Goal: Information Seeking & Learning: Check status

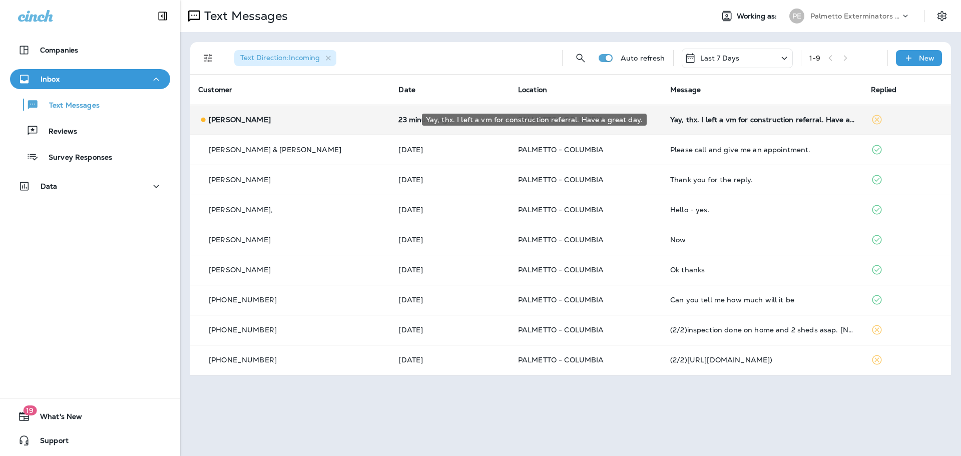
click at [680, 119] on div "Yay, thx. I left a vm for construction referral. Have a great day." at bounding box center [762, 120] width 184 height 8
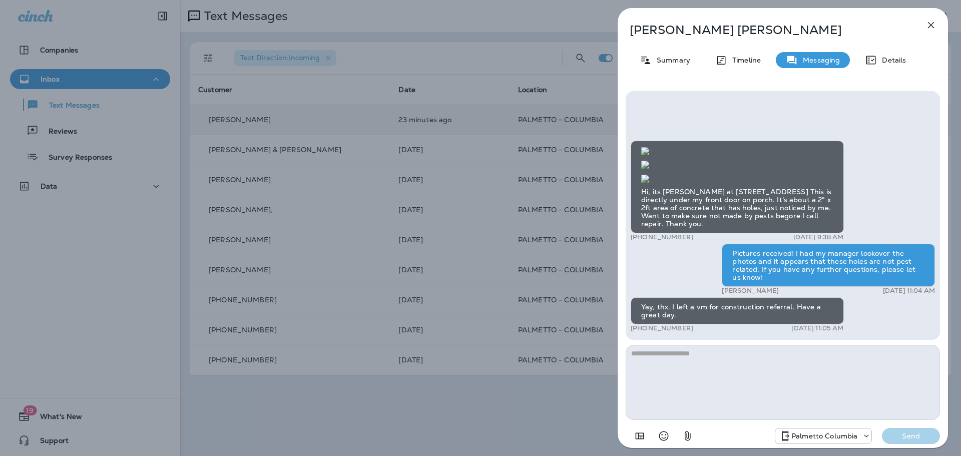
scroll to position [-357, 0]
click at [934, 22] on icon "button" at bounding box center [930, 25] width 12 height 12
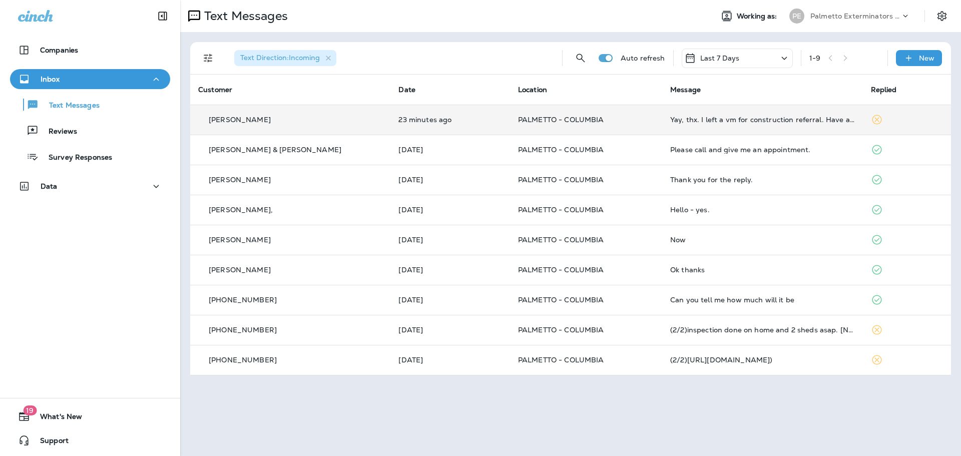
click at [734, 54] on p "Last 7 Days" at bounding box center [720, 58] width 40 height 8
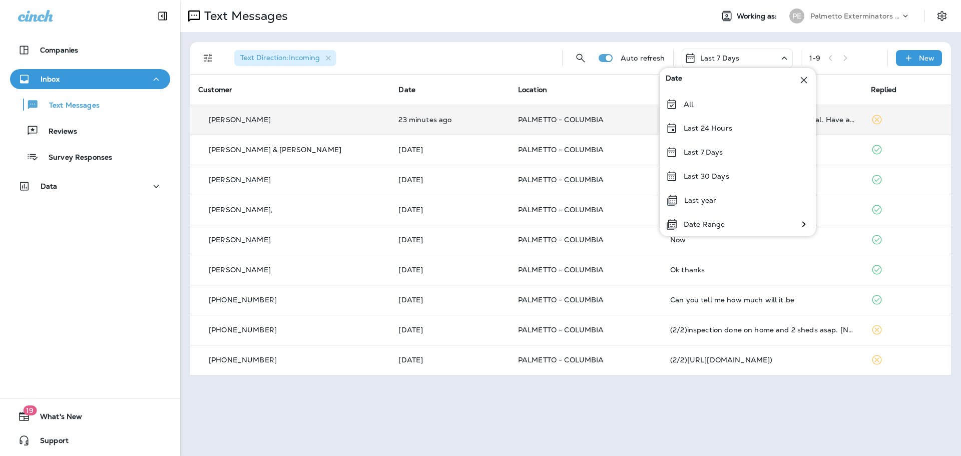
click at [669, 104] on icon at bounding box center [671, 104] width 12 height 12
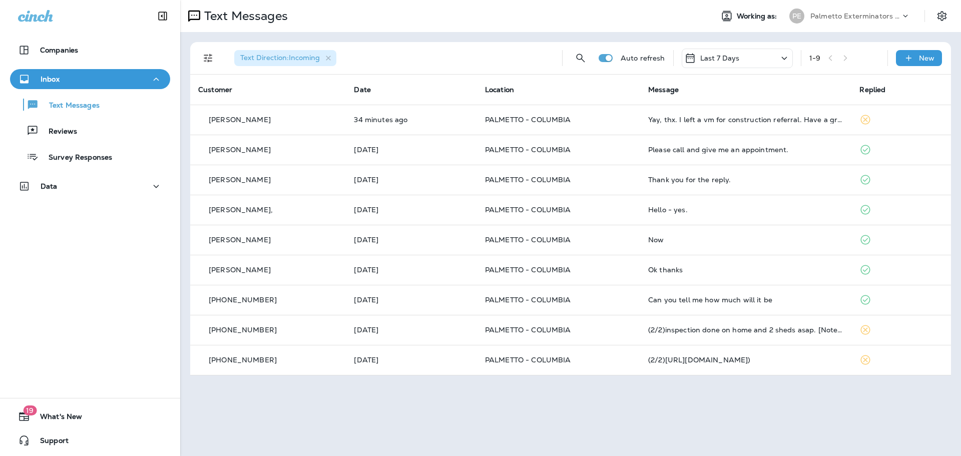
click at [726, 57] on p "Last 7 Days" at bounding box center [720, 58] width 40 height 8
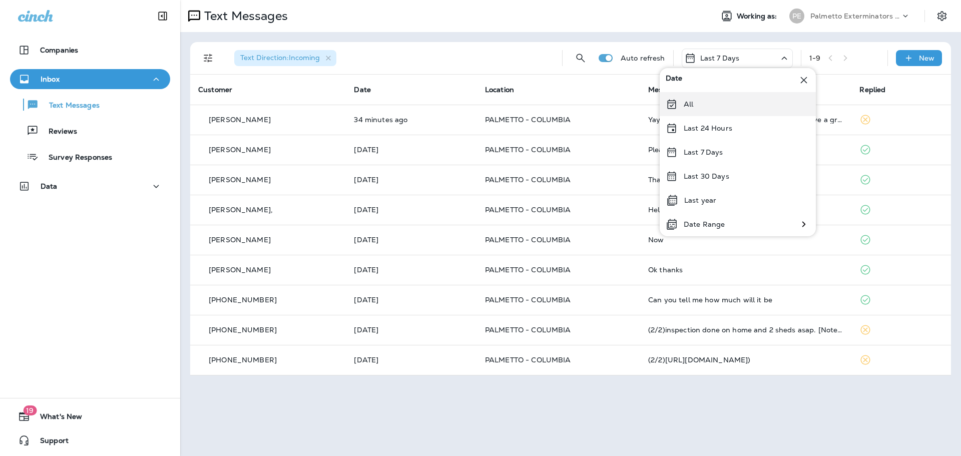
click at [669, 100] on icon at bounding box center [671, 104] width 9 height 10
